Goal: Check status: Check status

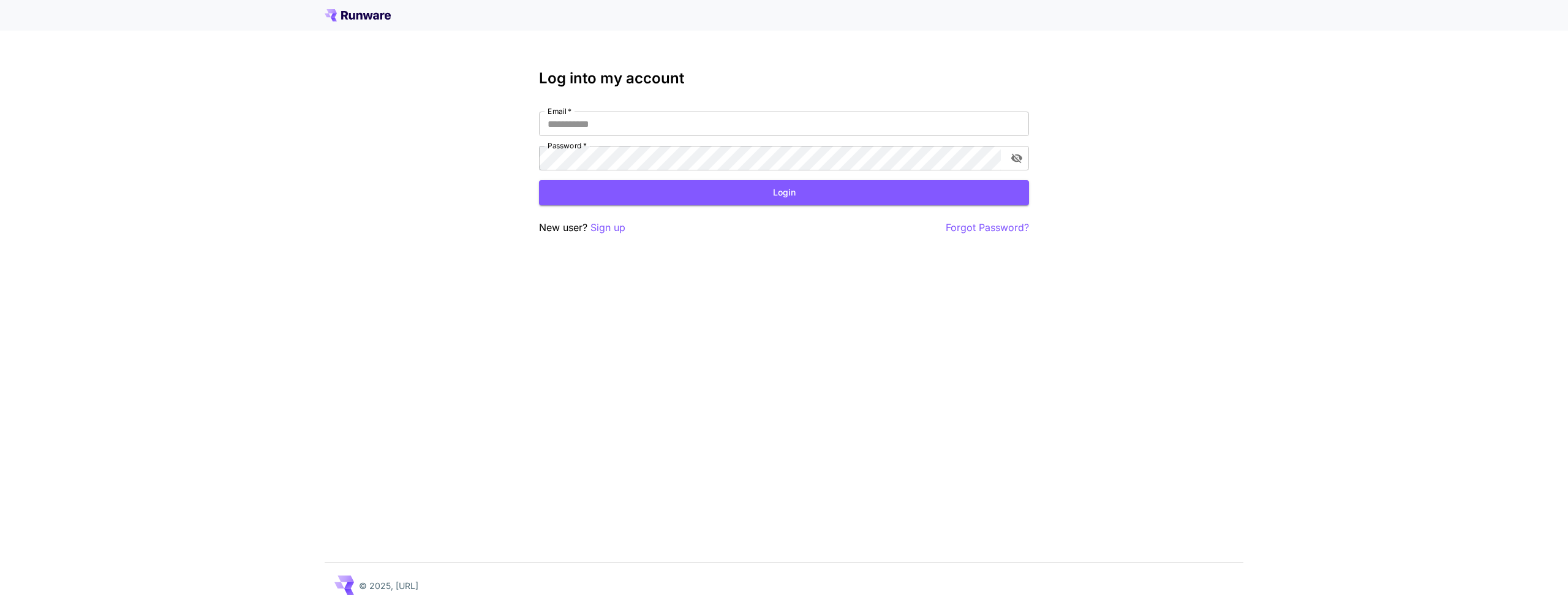
type input "**********"
click at [701, 206] on div "**********" at bounding box center [784, 152] width 490 height 165
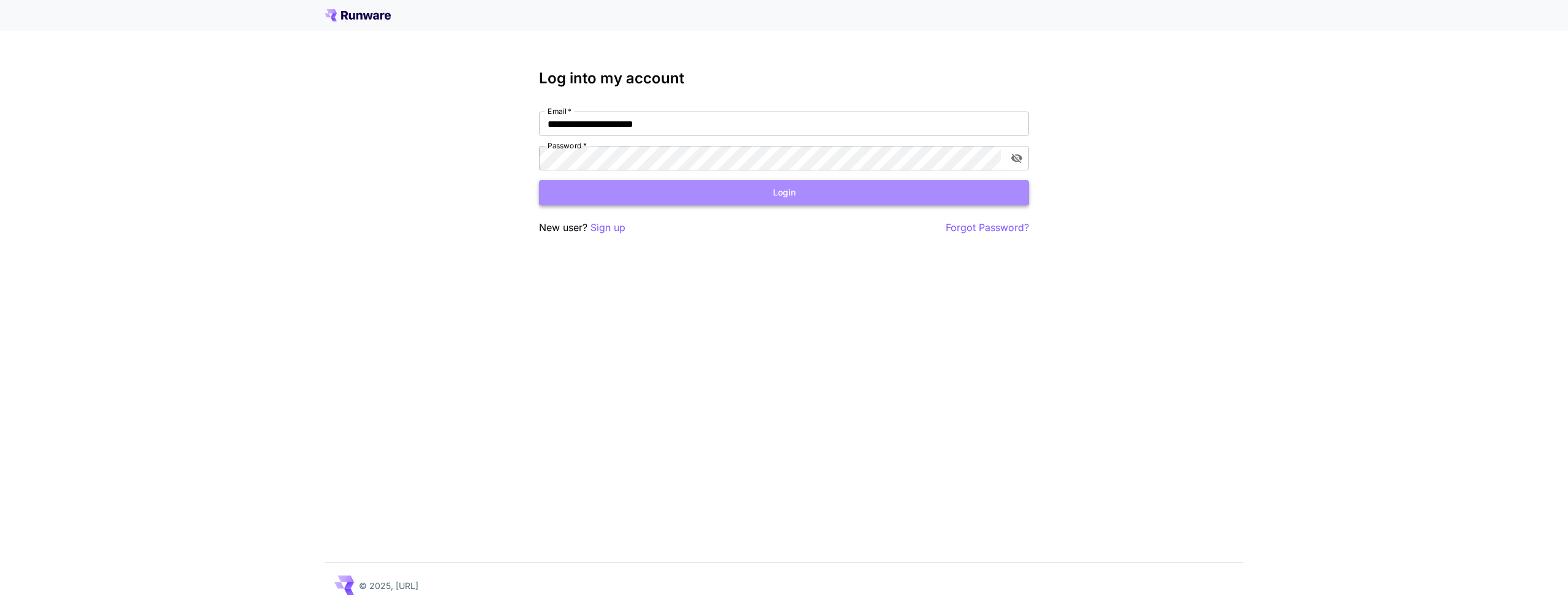
click at [703, 198] on button "Login" at bounding box center [784, 193] width 490 height 26
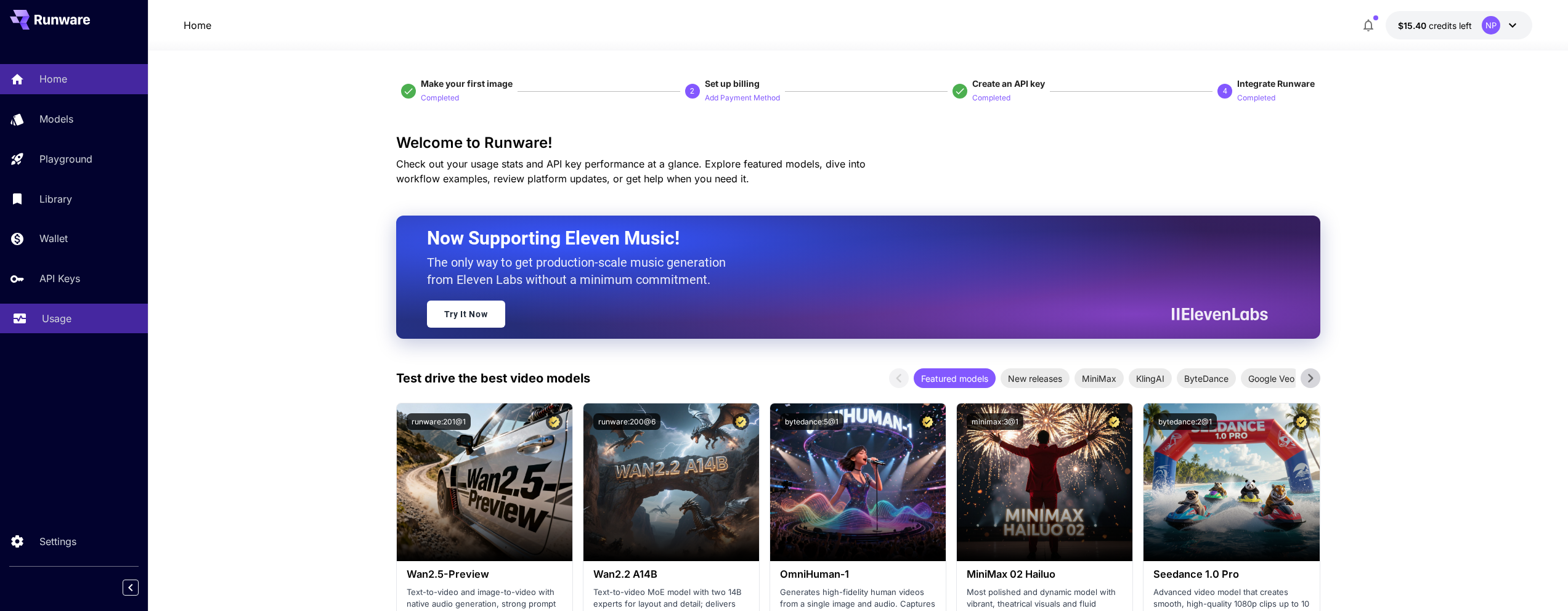
click at [81, 312] on div "Usage" at bounding box center [90, 318] width 96 height 15
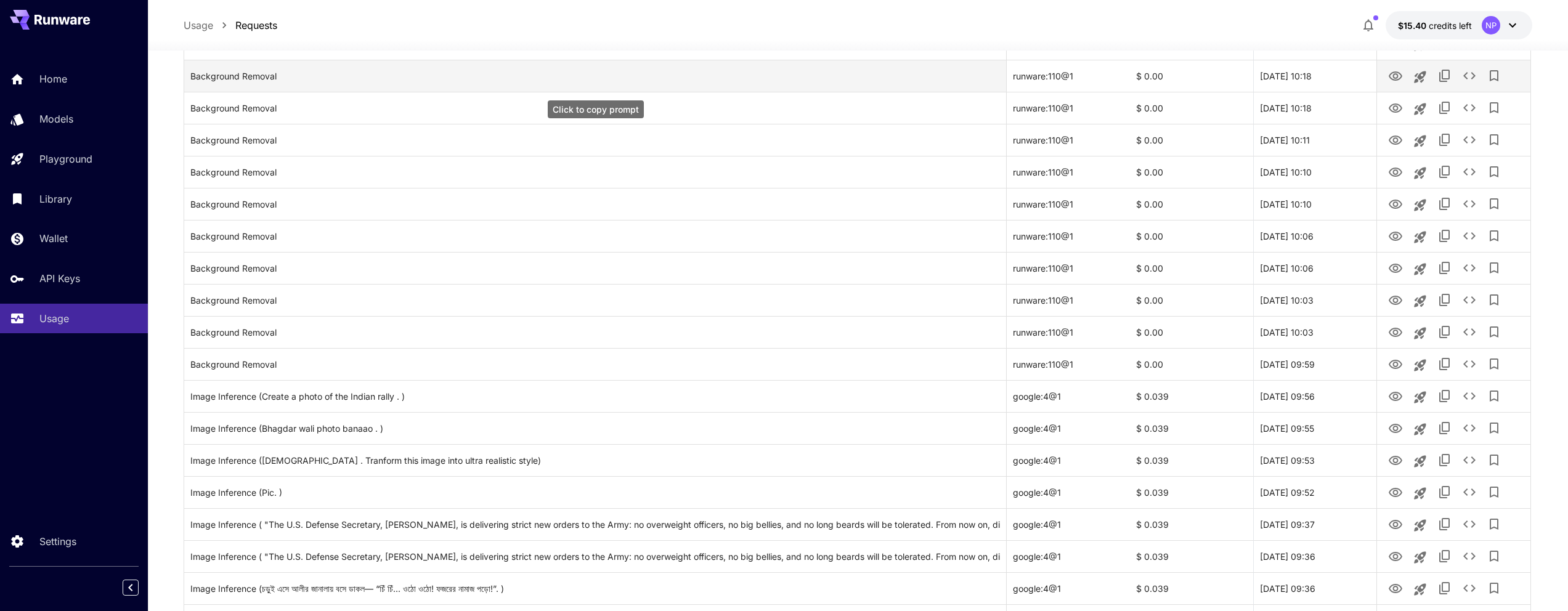
scroll to position [387, 0]
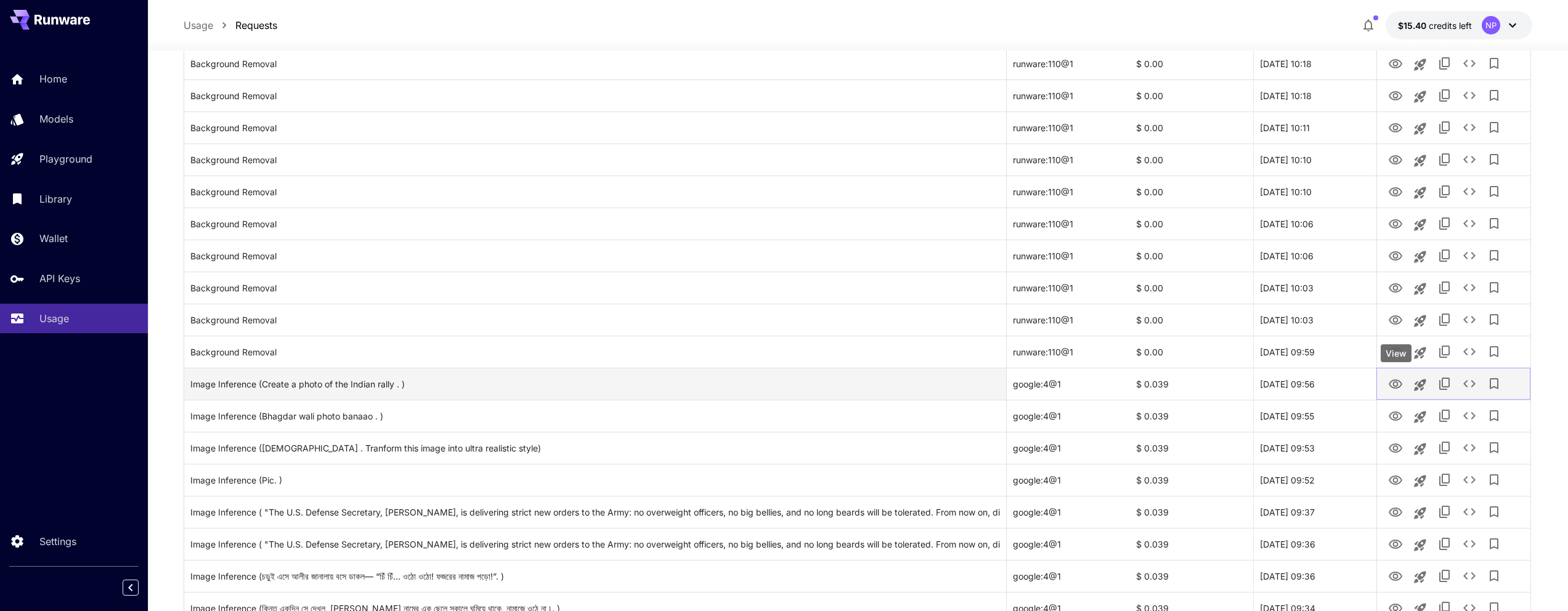
click at [1386, 380] on button "View" at bounding box center [1395, 383] width 25 height 26
click at [1386, 382] on button "View" at bounding box center [1395, 383] width 25 height 26
click at [1391, 382] on icon "View" at bounding box center [1395, 384] width 13 height 9
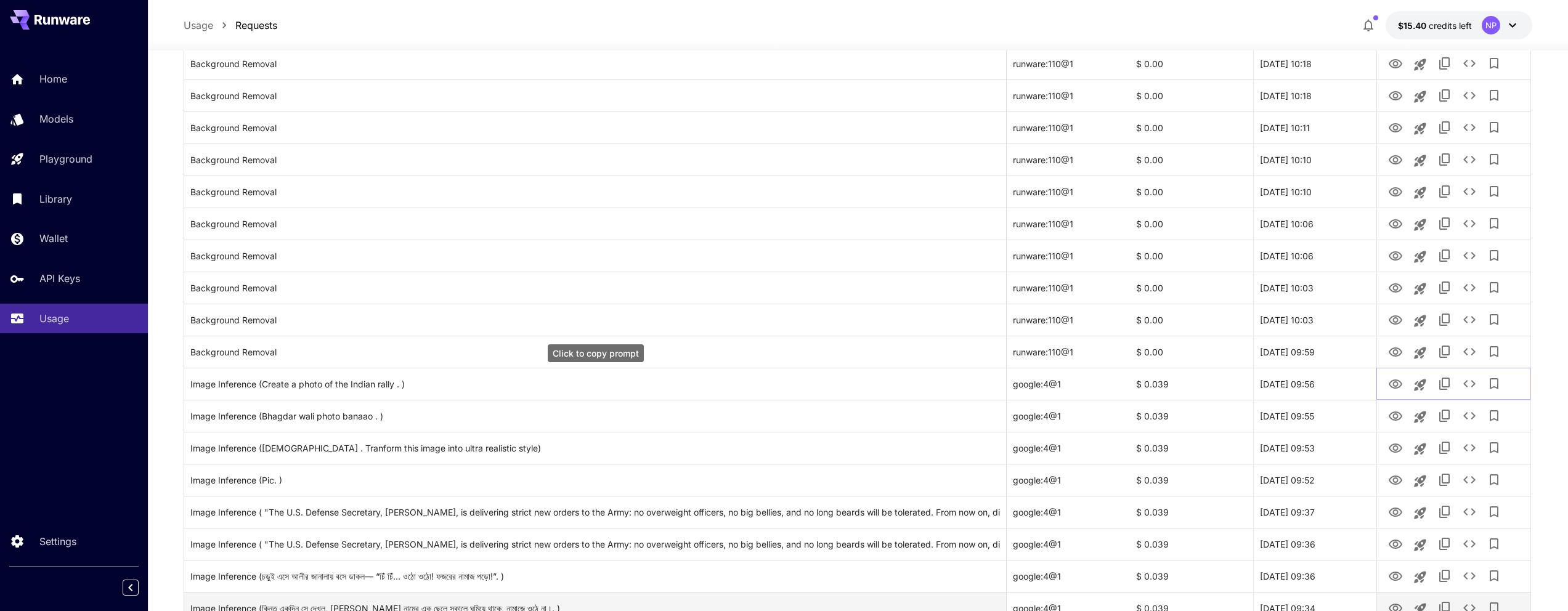
scroll to position [666, 0]
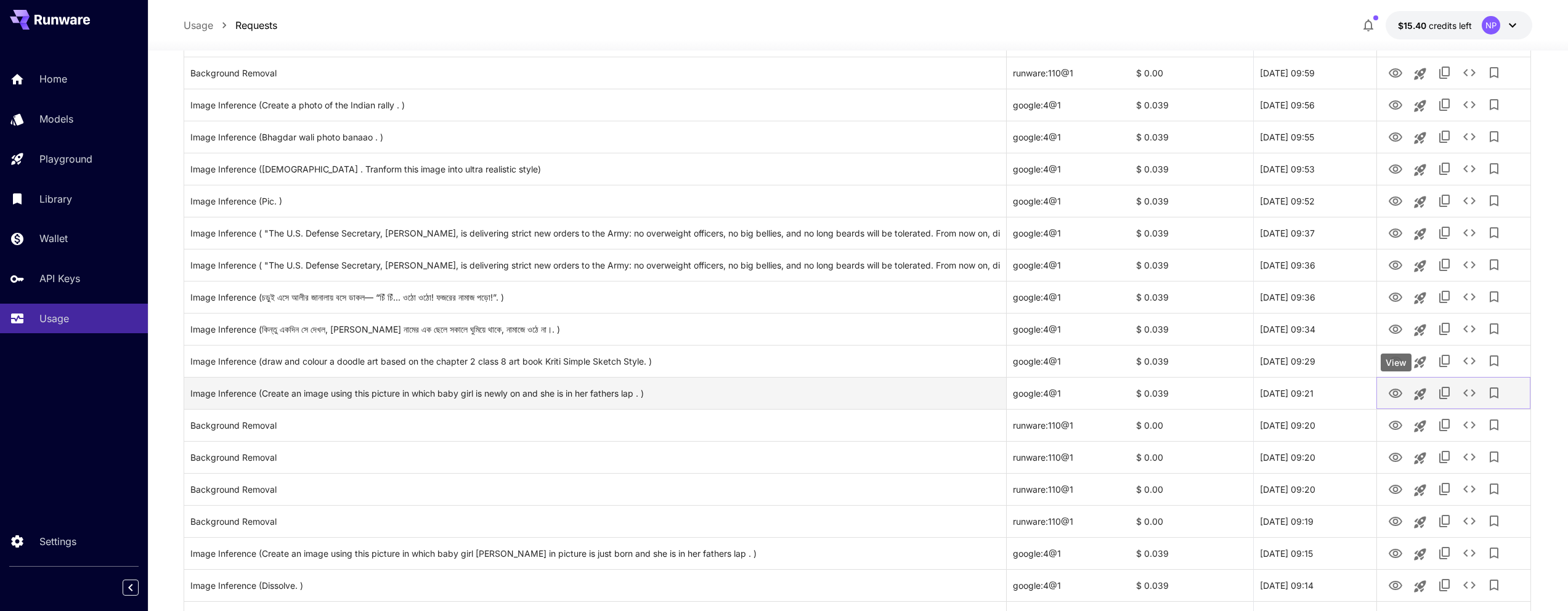
click at [1401, 394] on icon "View" at bounding box center [1395, 393] width 13 height 9
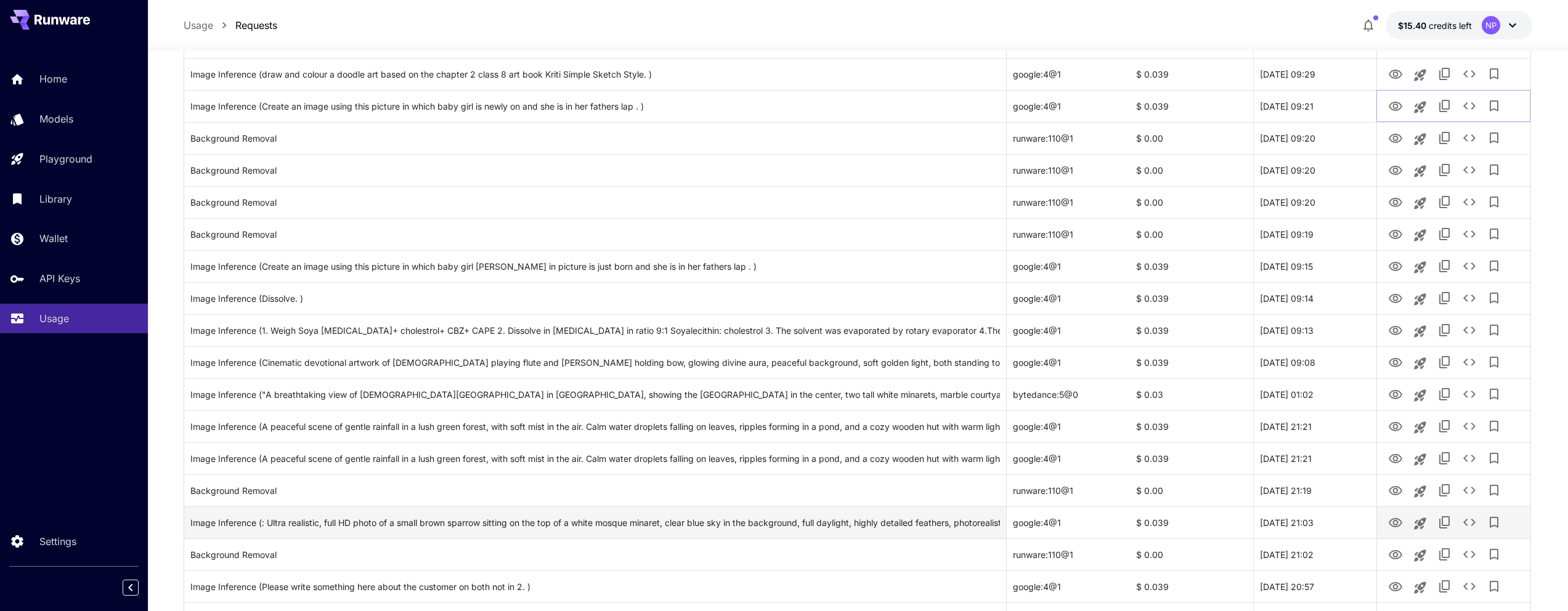
scroll to position [954, 0]
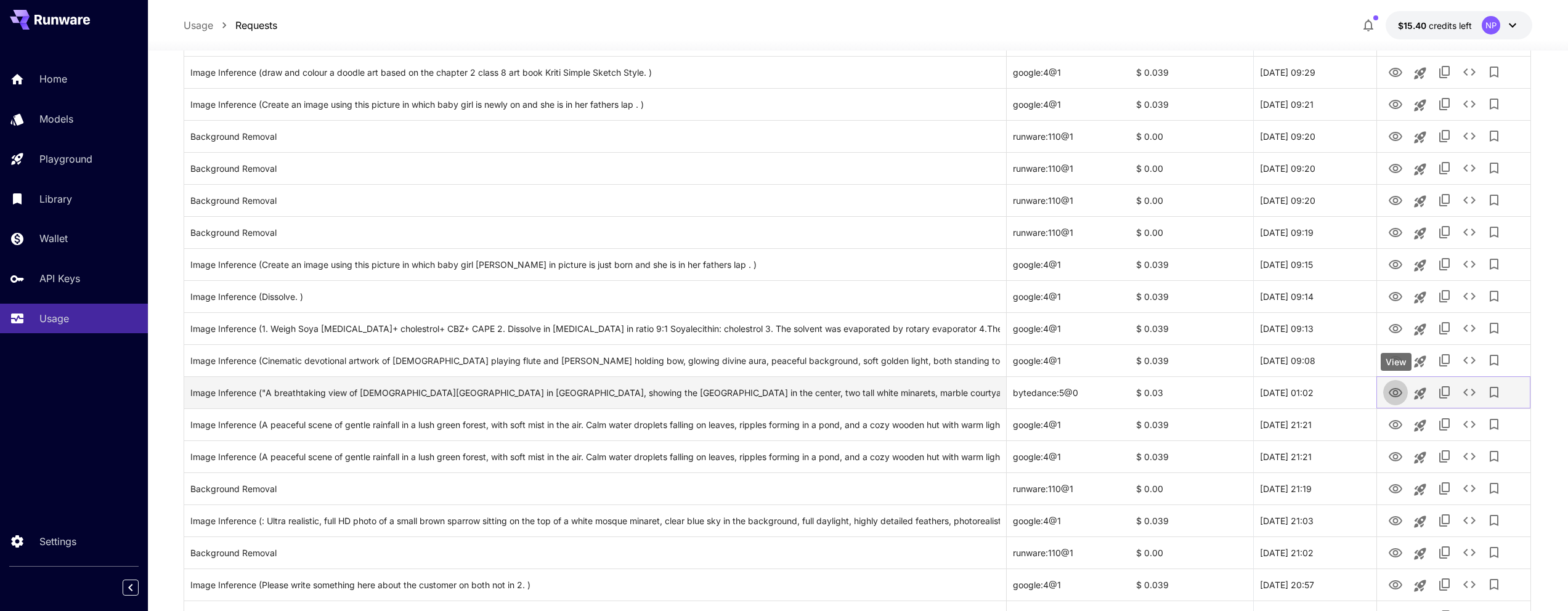
click at [1395, 396] on icon "View" at bounding box center [1395, 392] width 13 height 9
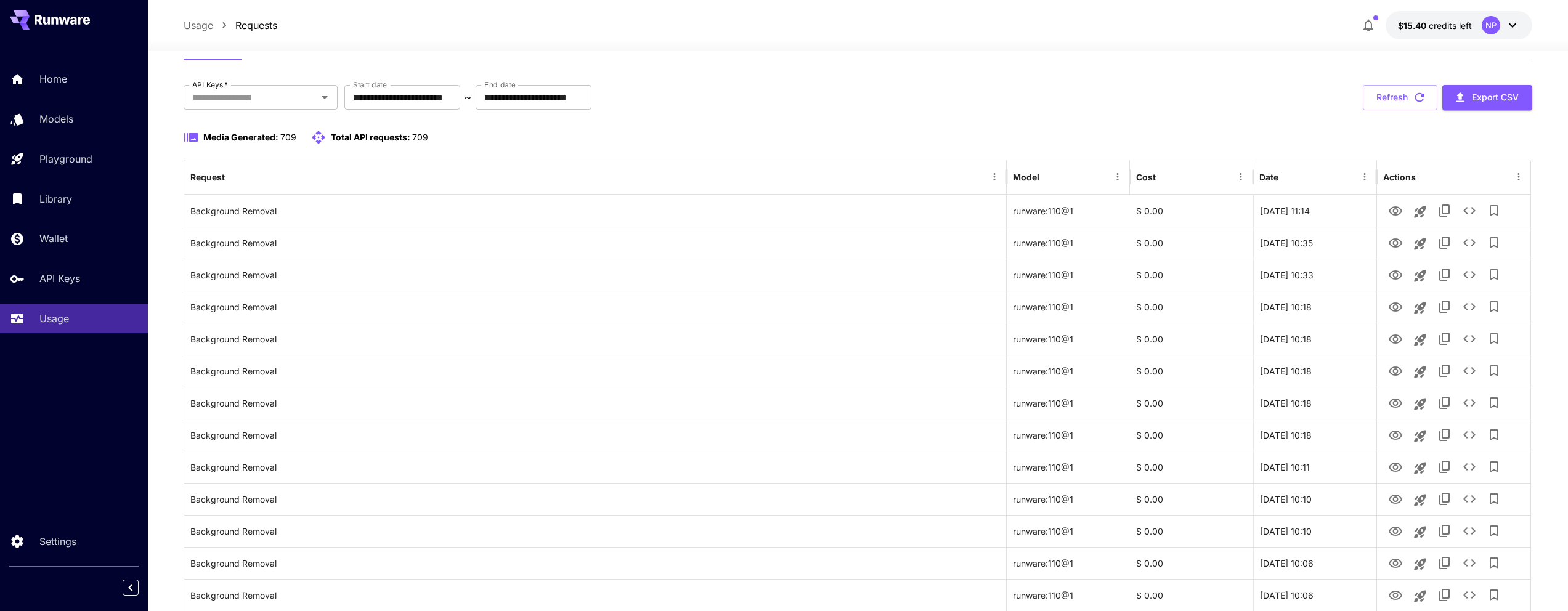
scroll to position [0, 0]
